Goal: Information Seeking & Learning: Learn about a topic

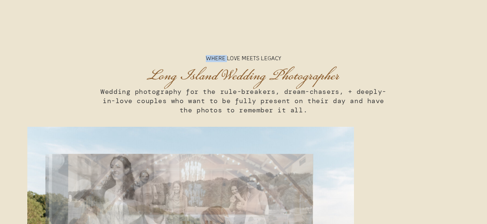
scroll to position [1593, 0]
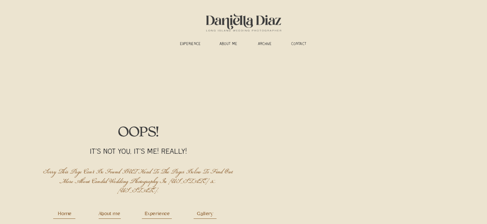
scroll to position [39, 0]
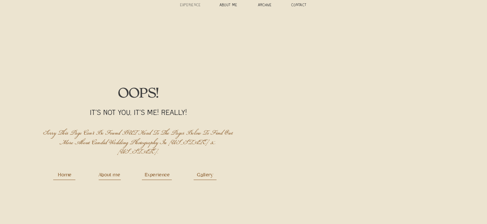
click at [199, 6] on h3 "experience" at bounding box center [190, 6] width 27 height 6
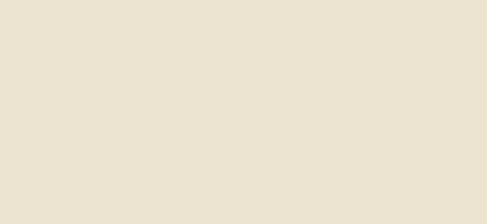
scroll to position [85, 0]
